Goal: Use online tool/utility

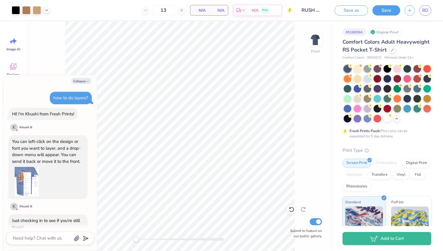
scroll to position [1217, 0]
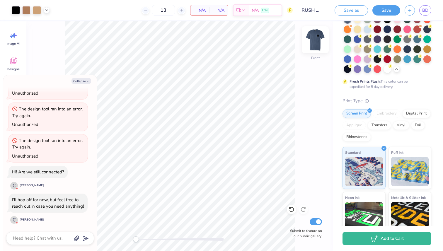
click at [316, 40] on img at bounding box center [315, 39] width 23 height 23
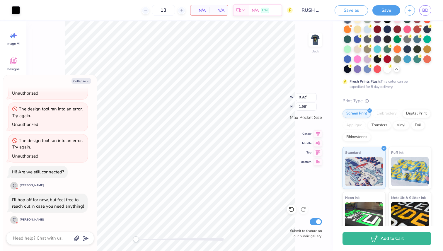
type textarea "x"
type input "0.68"
click at [323, 40] on img at bounding box center [315, 39] width 23 height 23
click at [316, 37] on img at bounding box center [315, 39] width 23 height 23
type textarea "x"
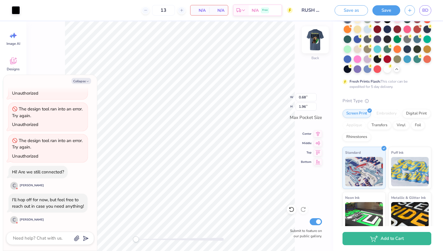
type input "0.70"
type input "2.02"
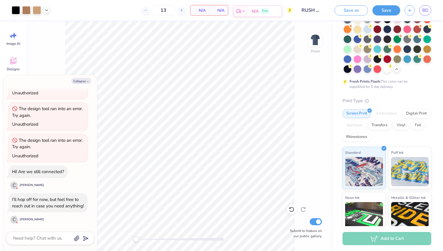
scroll to position [1161, 0]
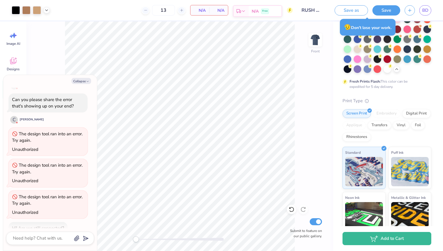
type textarea "x"
